Goal: Check status

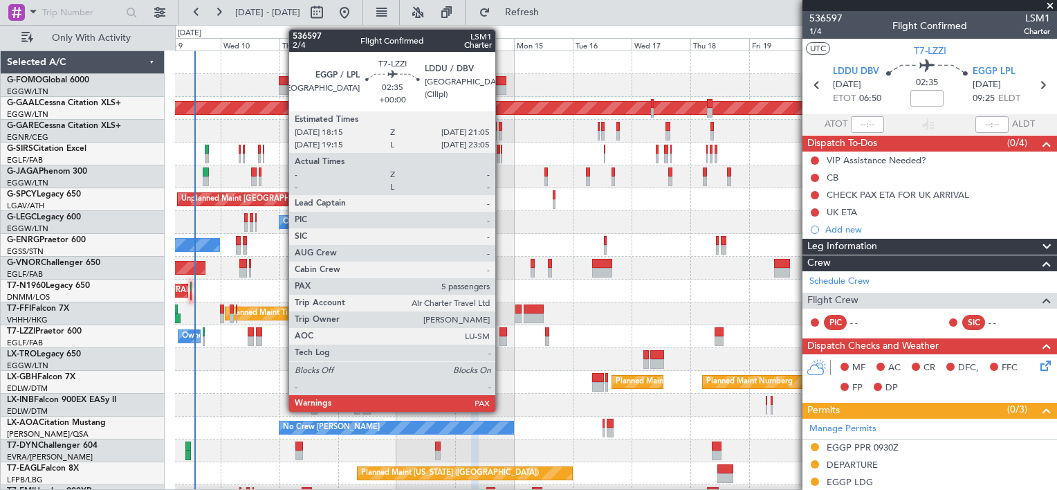
click at [502, 334] on div at bounding box center [504, 332] width 8 height 10
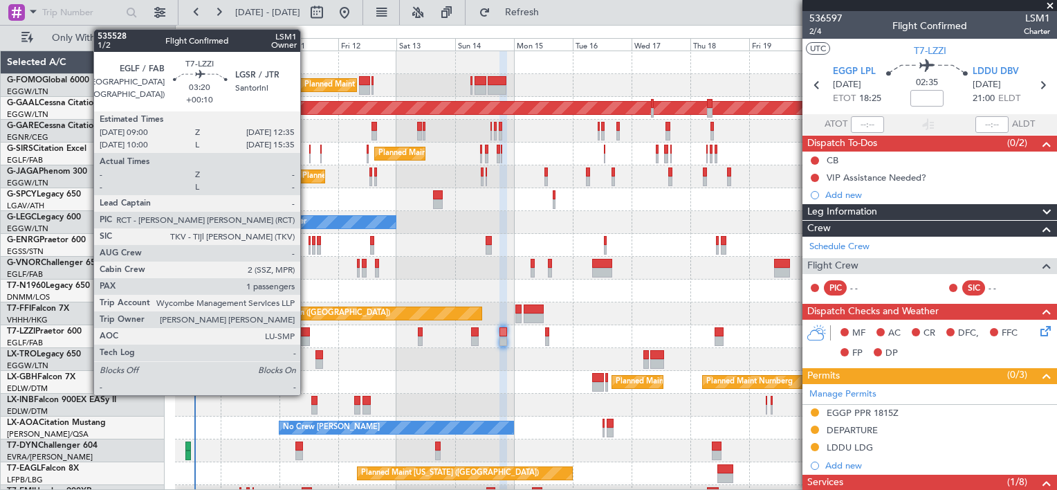
click at [307, 330] on div at bounding box center [304, 332] width 9 height 10
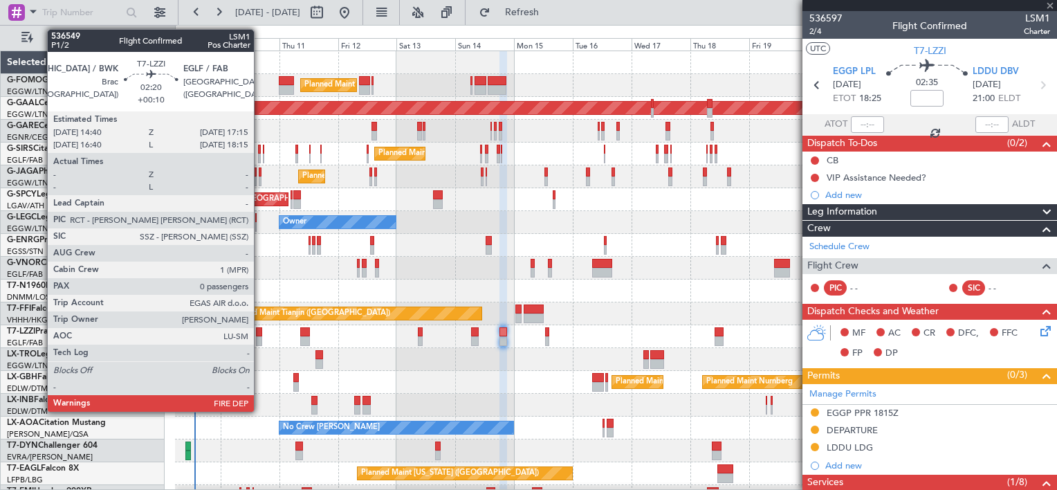
type input "+00:10"
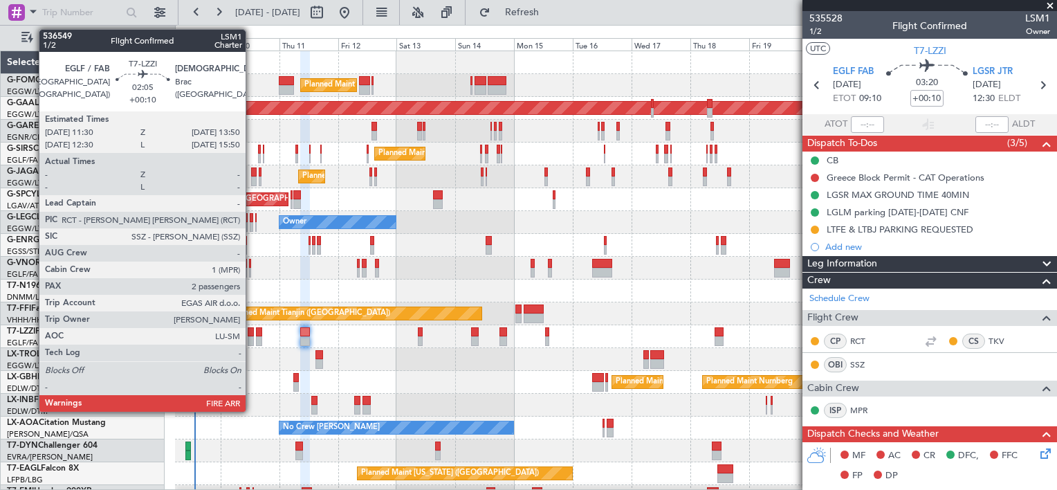
click at [252, 335] on div at bounding box center [251, 332] width 6 height 10
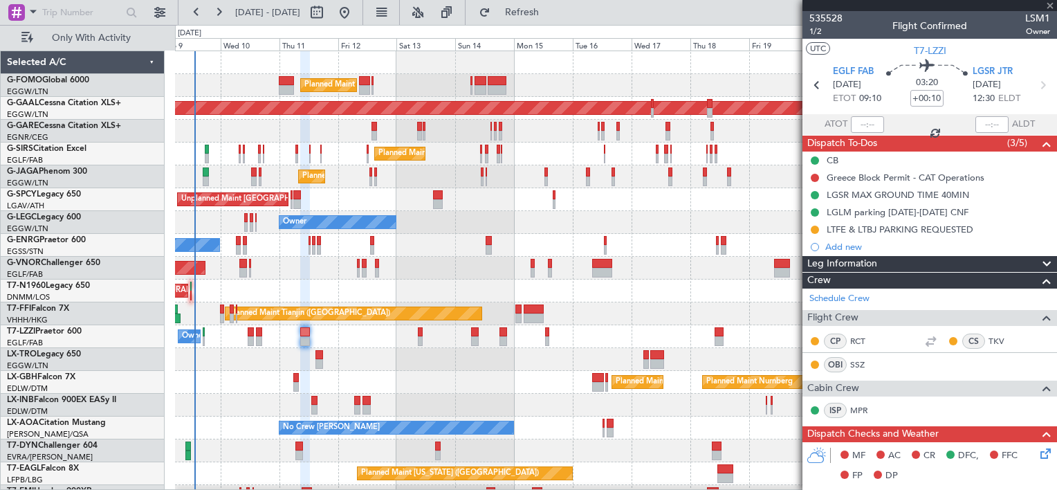
type input "2"
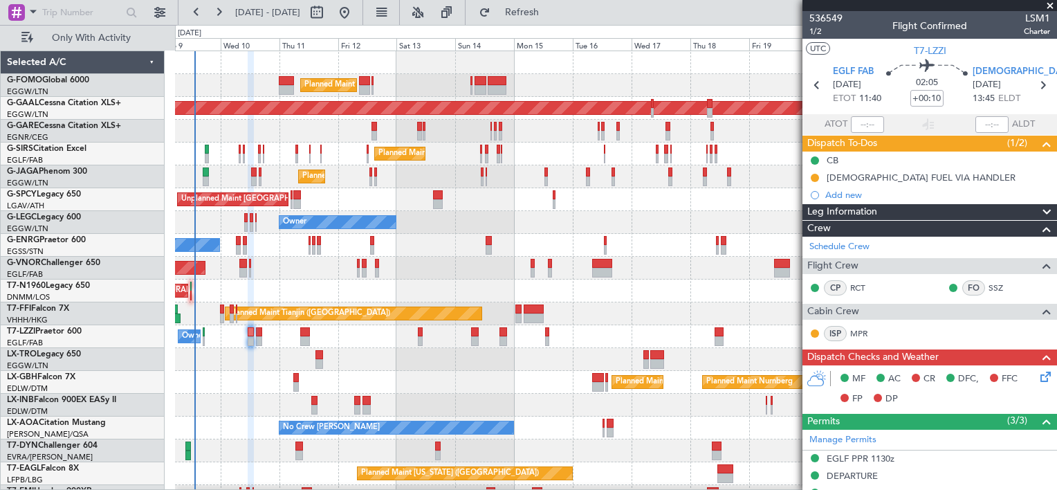
scroll to position [154, 0]
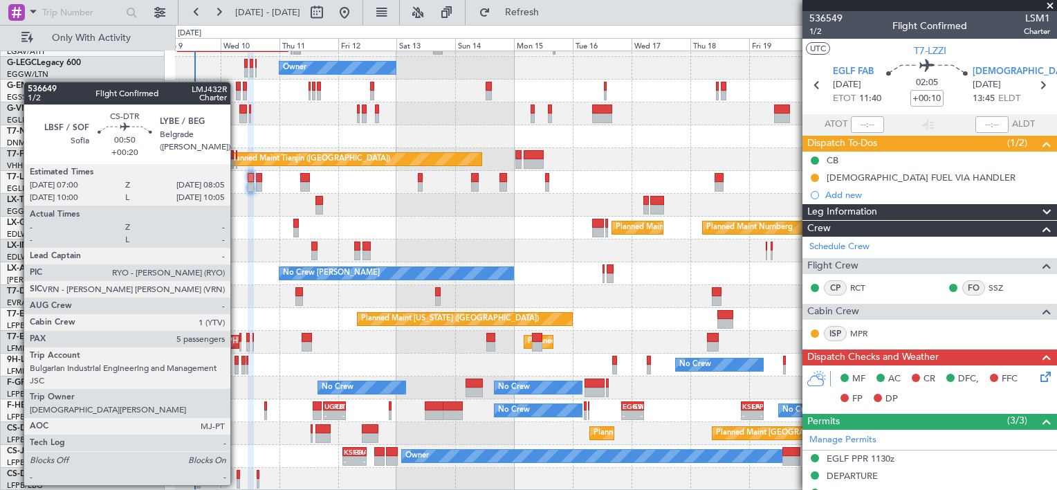
click at [237, 471] on div at bounding box center [238, 475] width 3 height 10
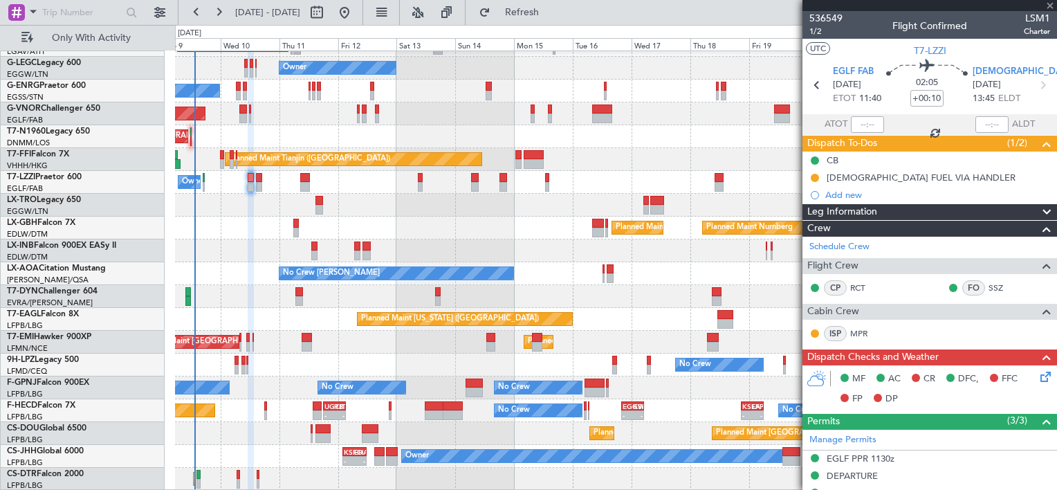
type input "+00:20"
type input "5"
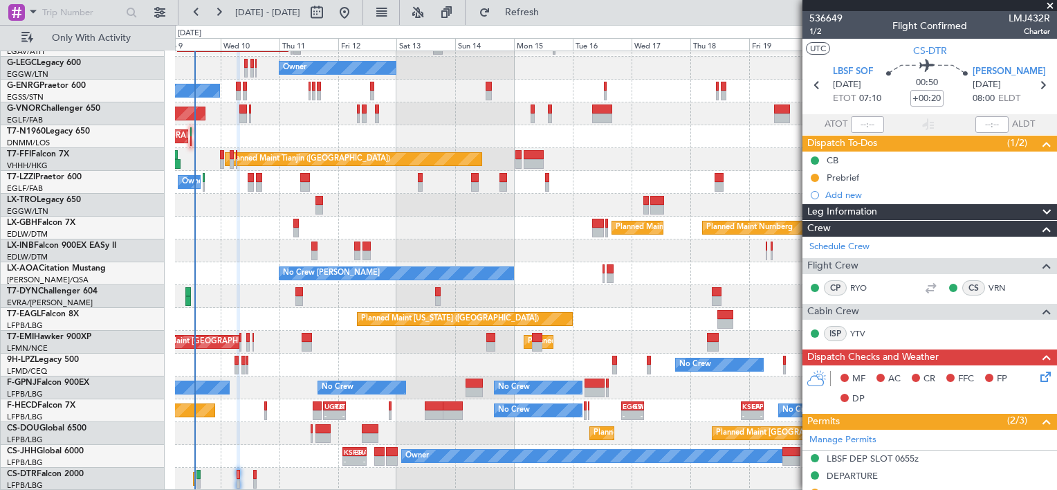
scroll to position [0, 0]
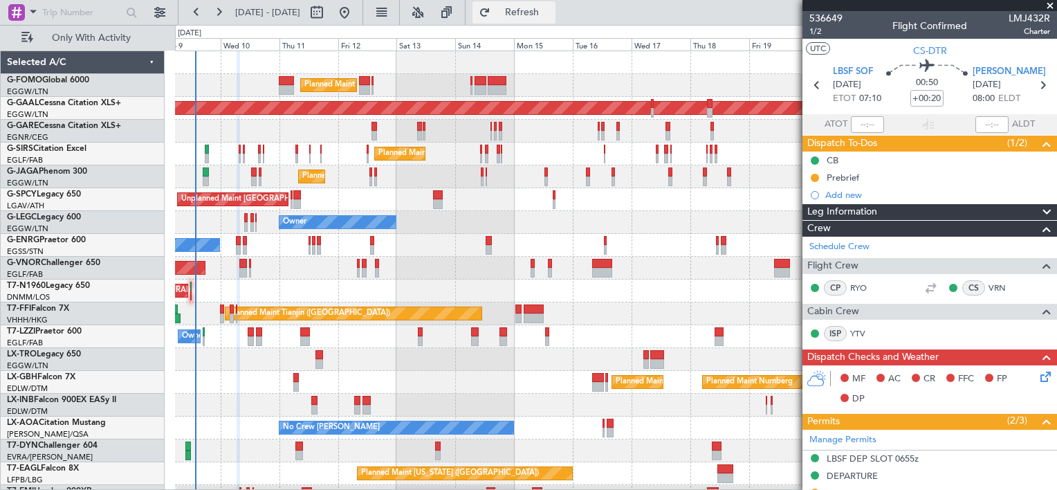
click at [552, 11] on span "Refresh" at bounding box center [522, 13] width 58 height 10
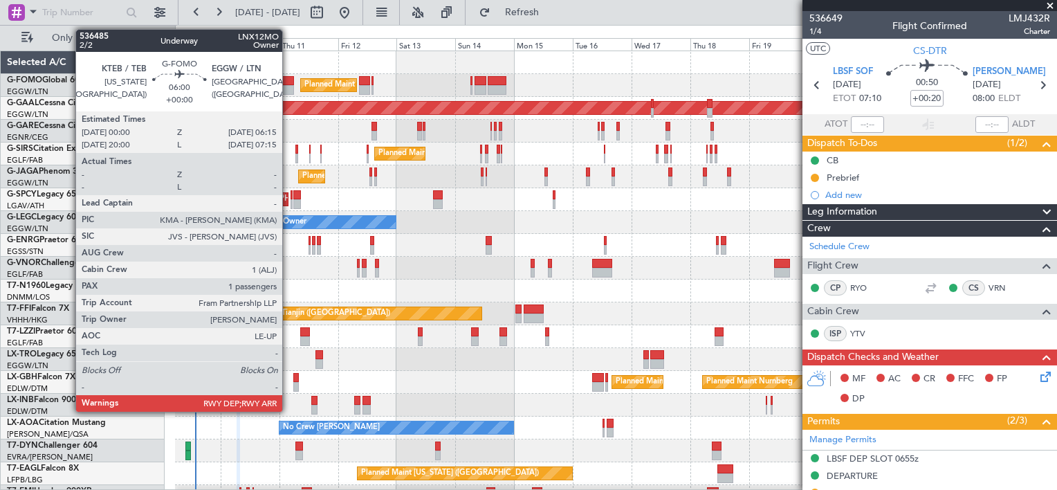
click at [289, 79] on div at bounding box center [287, 81] width 16 height 10
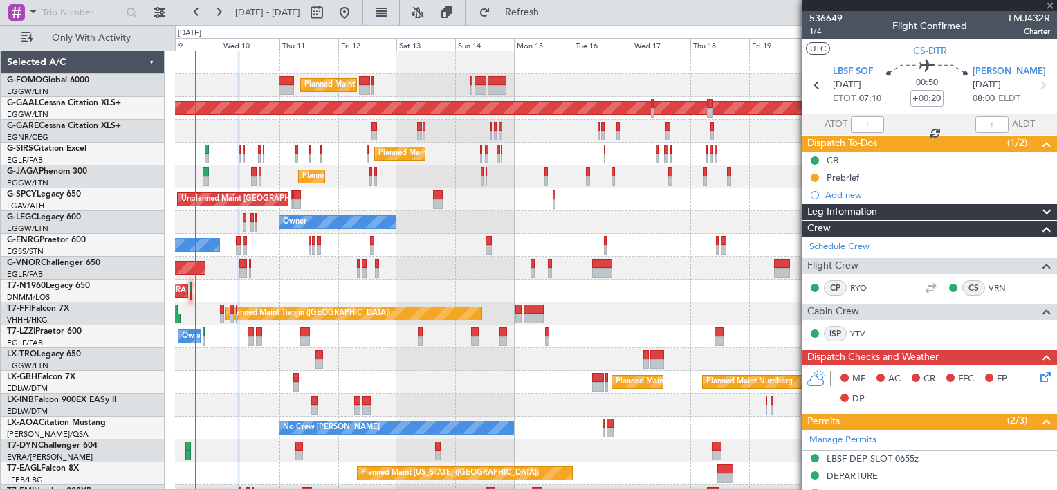
type input "1"
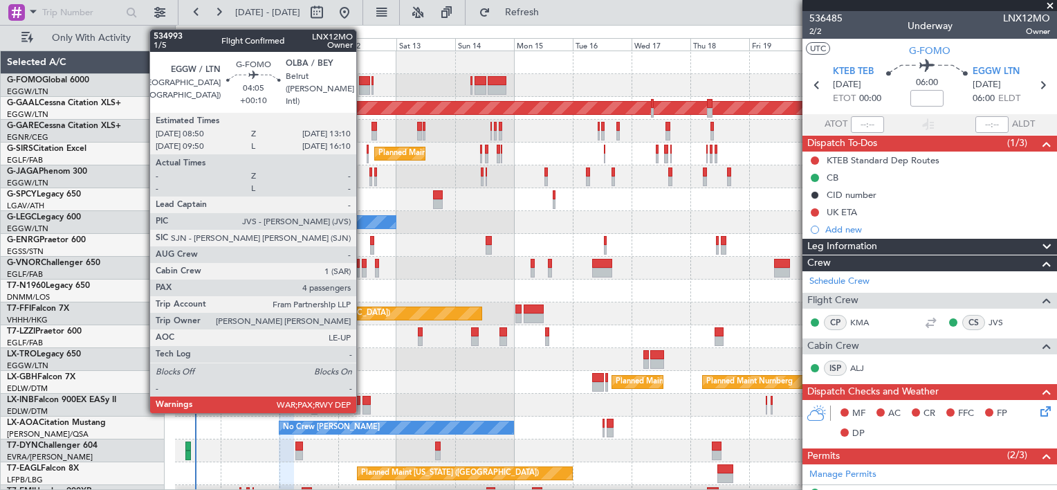
click at [363, 79] on div at bounding box center [364, 81] width 11 height 10
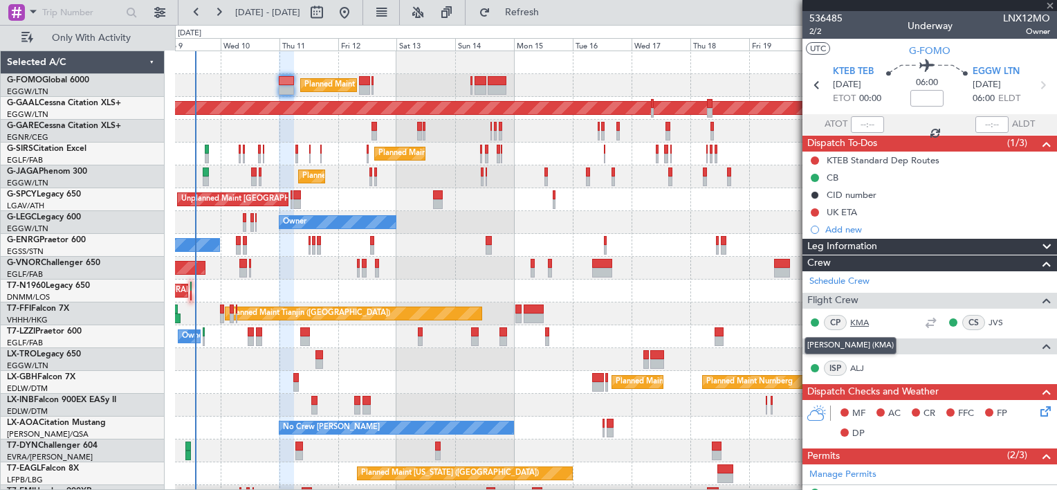
type input "+00:10"
type input "4"
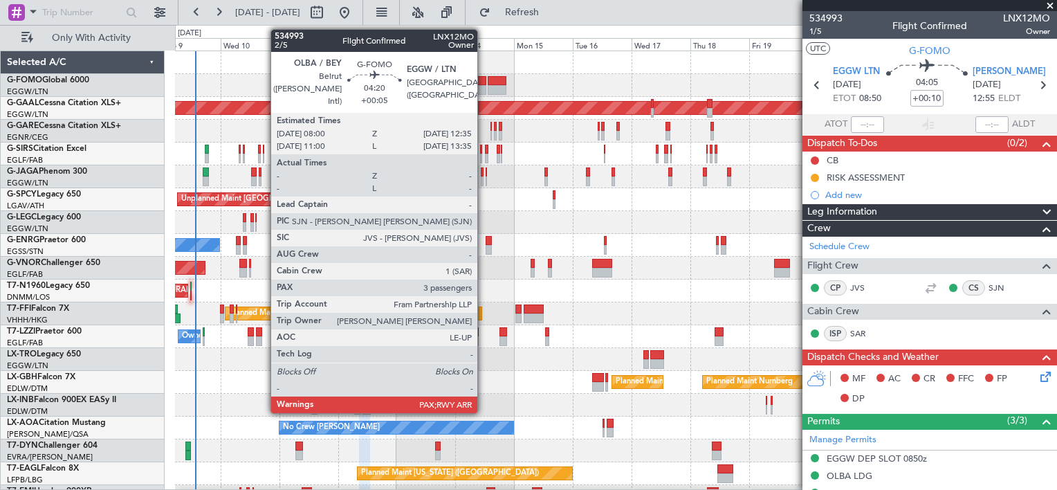
click at [484, 80] on div at bounding box center [481, 81] width 12 height 10
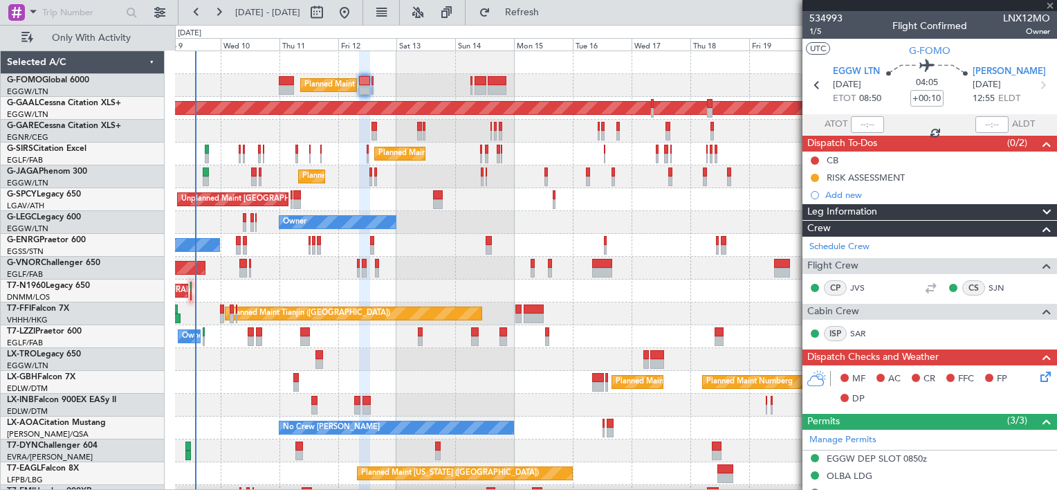
type input "+00:05"
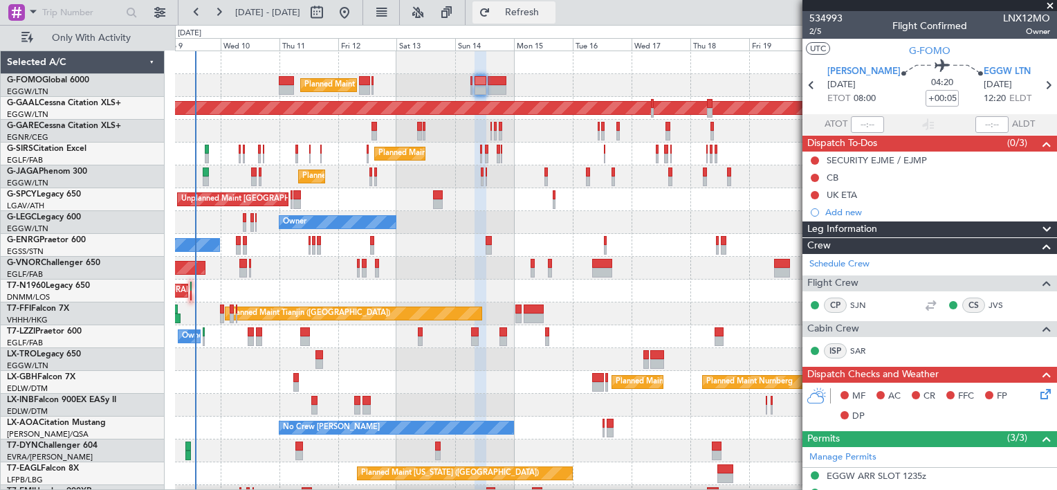
click at [552, 13] on span "Refresh" at bounding box center [522, 13] width 58 height 10
click at [552, 15] on span "Refresh" at bounding box center [522, 13] width 58 height 10
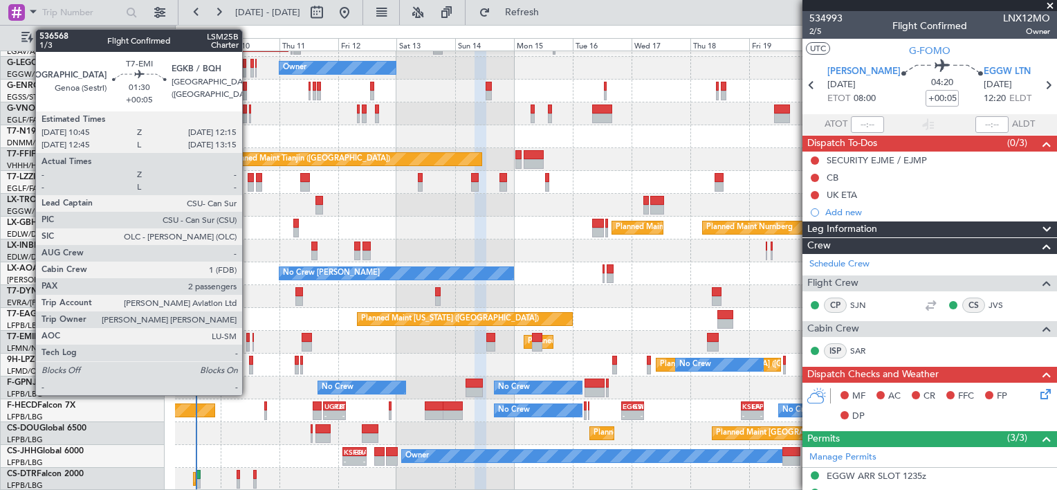
click at [248, 337] on div at bounding box center [248, 338] width 4 height 10
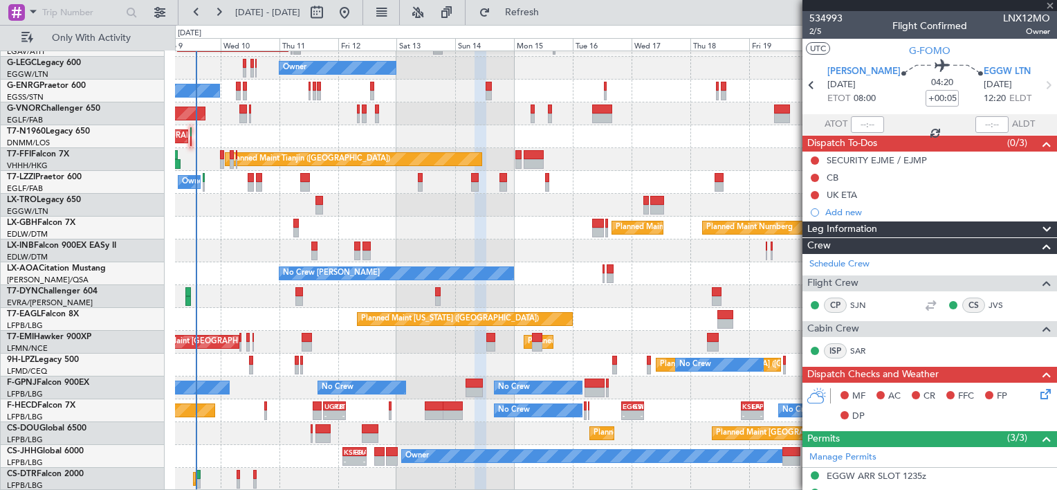
type input "2"
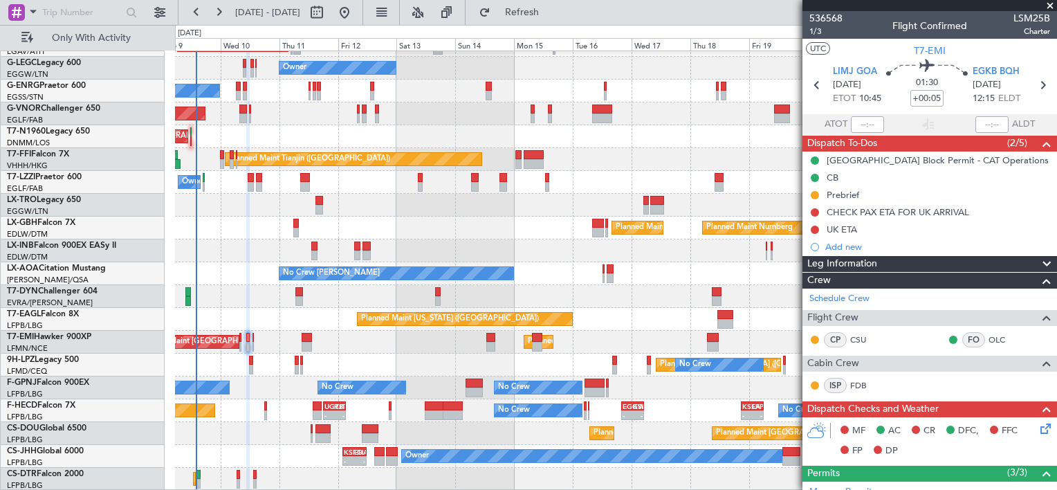
scroll to position [0, 0]
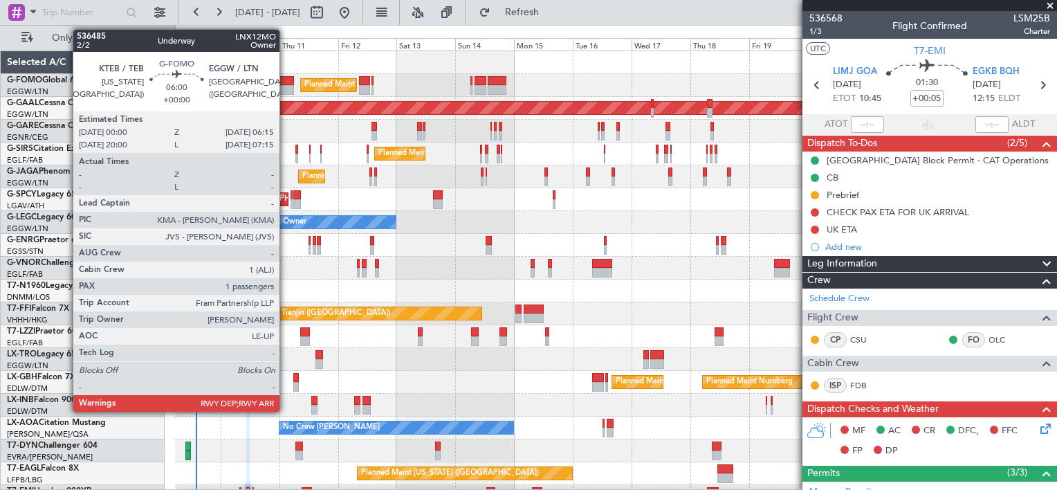
click at [286, 78] on div at bounding box center [287, 81] width 16 height 10
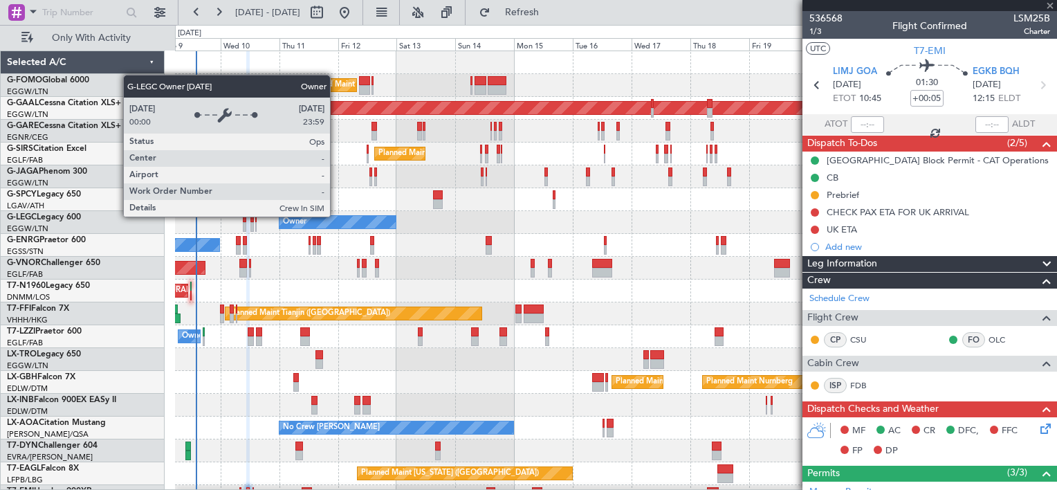
type input "1"
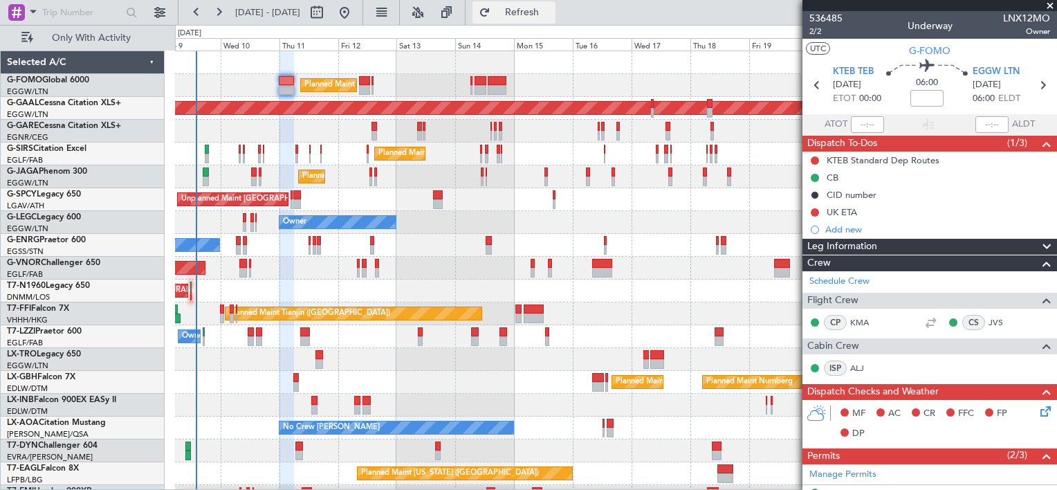
click at [552, 11] on span "Refresh" at bounding box center [522, 13] width 58 height 10
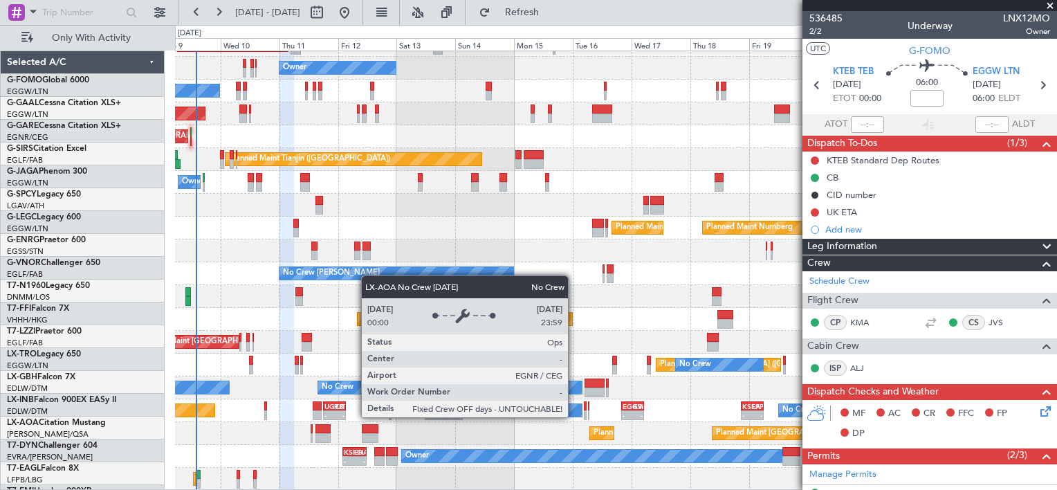
scroll to position [154, 0]
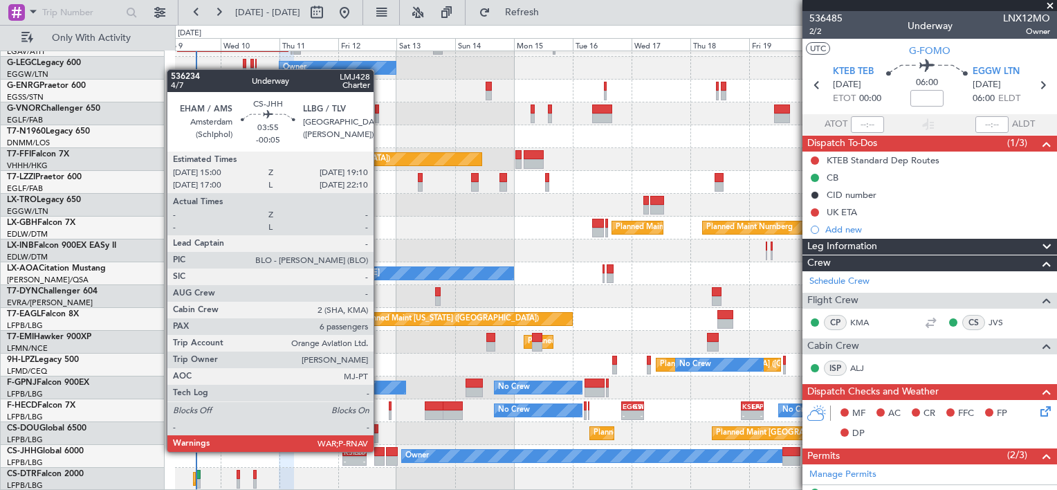
click at [380, 451] on div at bounding box center [379, 452] width 10 height 10
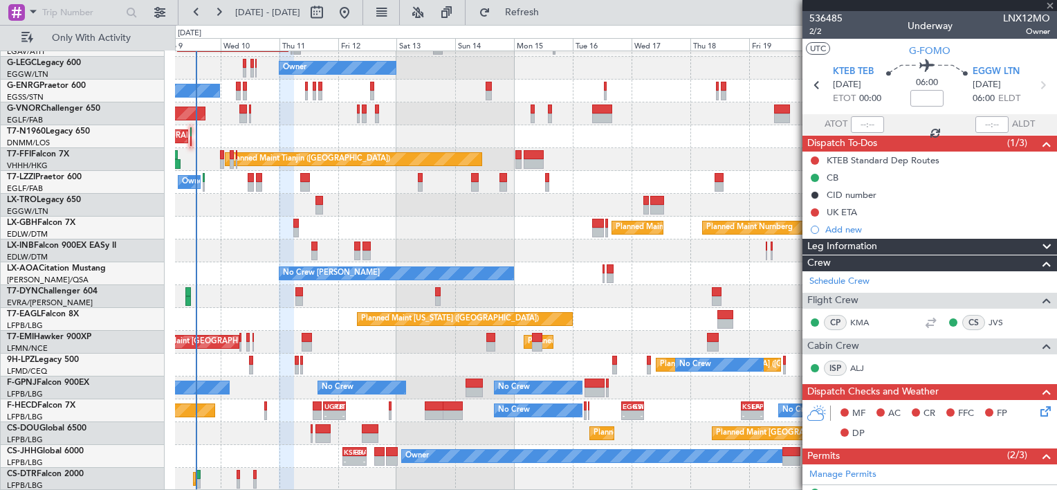
type input "-00:05"
type input "6"
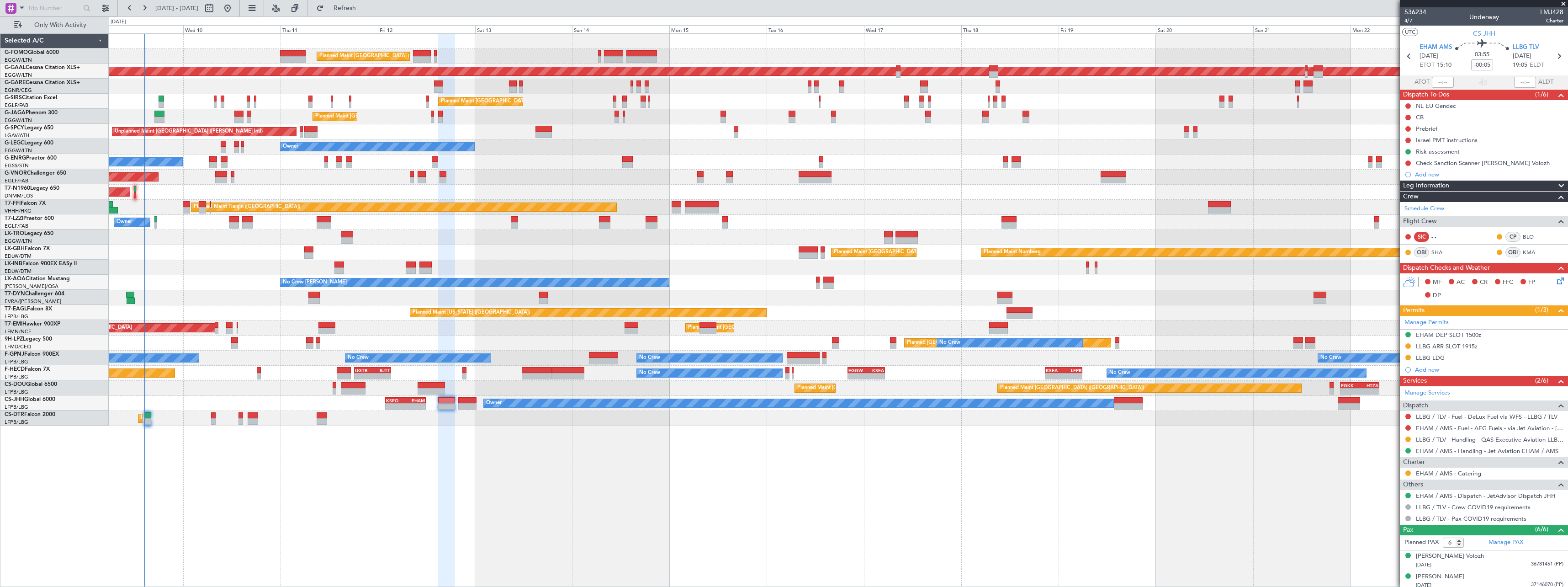
scroll to position [0, 0]
